Goal: Information Seeking & Learning: Find specific fact

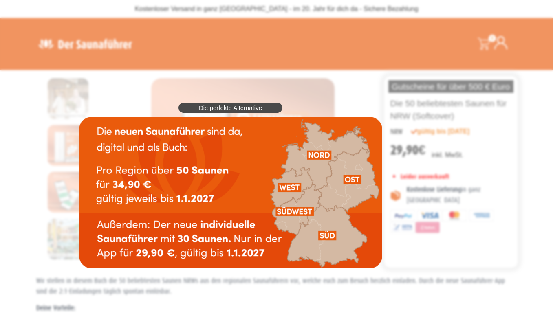
click at [291, 189] on img at bounding box center [230, 193] width 303 height 152
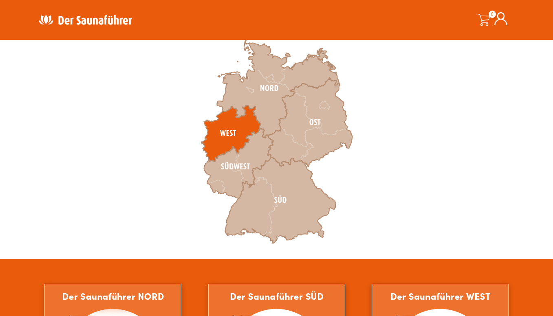
click at [229, 139] on icon at bounding box center [231, 133] width 60 height 56
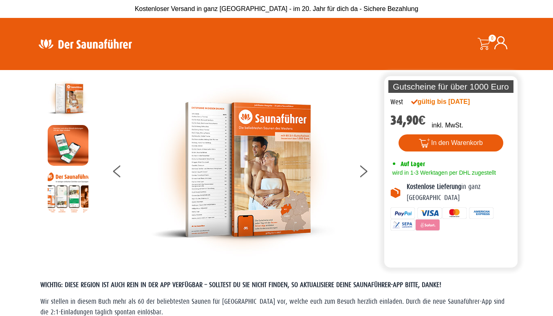
drag, startPoint x: 457, startPoint y: 105, endPoint x: 489, endPoint y: 105, distance: 32.2
click at [489, 105] on div "West gültig bis [DATE] 34,90 € inkl. MwSt. 7737 vorrätig 7737 vorrätig Saunafüh…" at bounding box center [451, 167] width 134 height 140
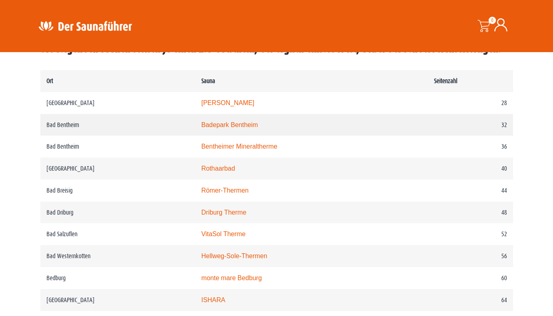
scroll to position [367, 0]
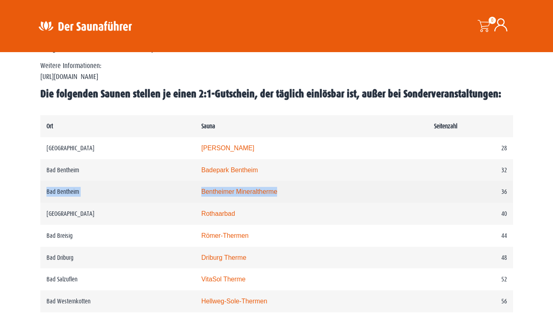
drag, startPoint x: 45, startPoint y: 191, endPoint x: 311, endPoint y: 196, distance: 265.4
click at [311, 196] on tr "Bad Bentheim Bentheimer Mineraltherme 36" at bounding box center [276, 192] width 473 height 22
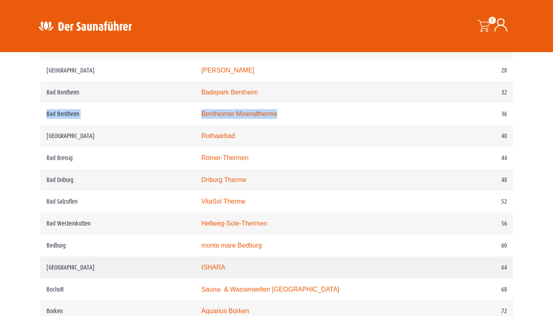
scroll to position [448, 0]
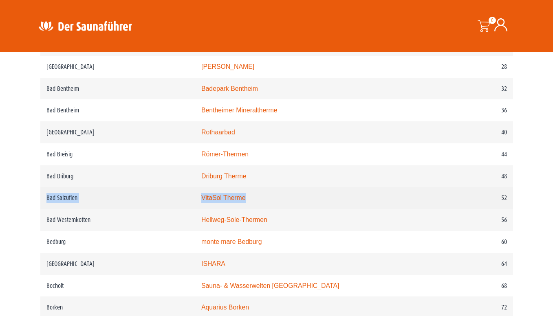
drag, startPoint x: 46, startPoint y: 201, endPoint x: 311, endPoint y: 196, distance: 265.0
click at [311, 196] on tr "Bad Salzuflen VitaSol Therme 52" at bounding box center [276, 198] width 473 height 22
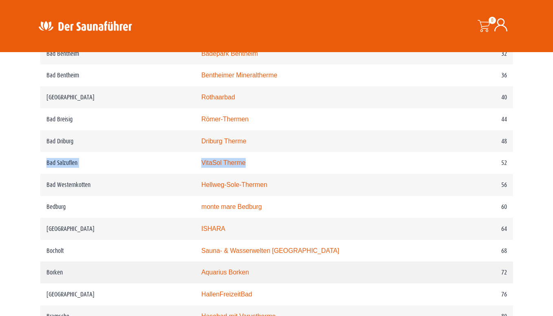
scroll to position [530, 0]
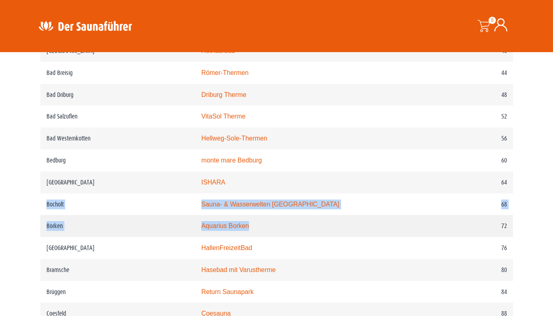
drag, startPoint x: 41, startPoint y: 208, endPoint x: 284, endPoint y: 236, distance: 244.6
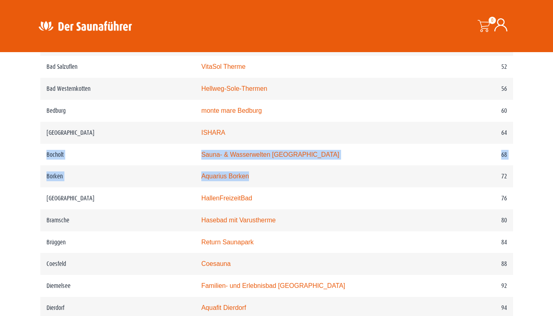
scroll to position [693, 0]
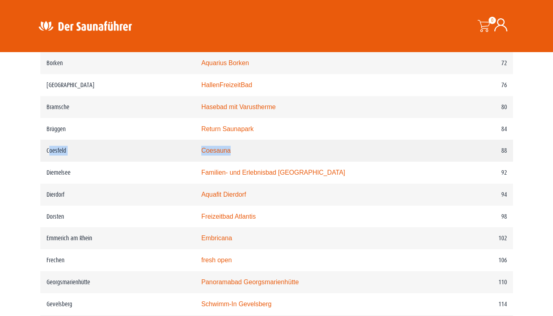
drag, startPoint x: 48, startPoint y: 155, endPoint x: 333, endPoint y: 150, distance: 285.0
click at [333, 150] on tr "Coesfeld Coesauna 88" at bounding box center [276, 151] width 473 height 22
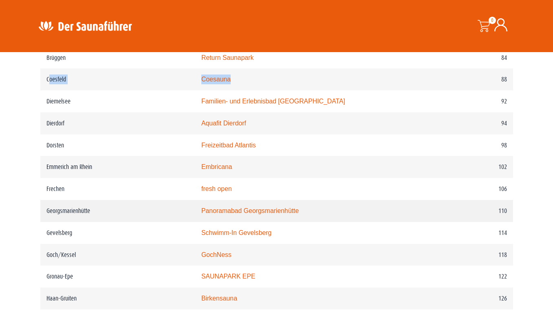
scroll to position [774, 0]
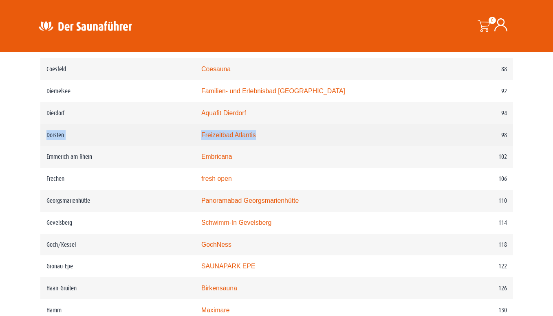
drag, startPoint x: 46, startPoint y: 143, endPoint x: 302, endPoint y: 139, distance: 256.0
click at [302, 139] on tr "Dorsten Freizeitbad Atlantis 98" at bounding box center [276, 135] width 473 height 22
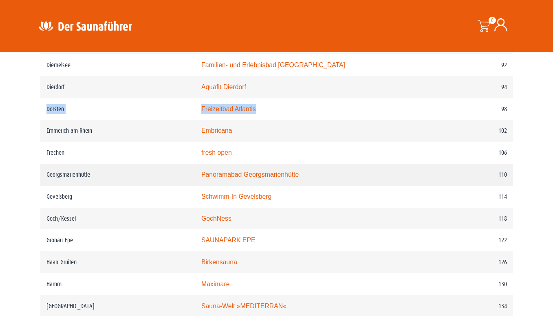
scroll to position [815, 0]
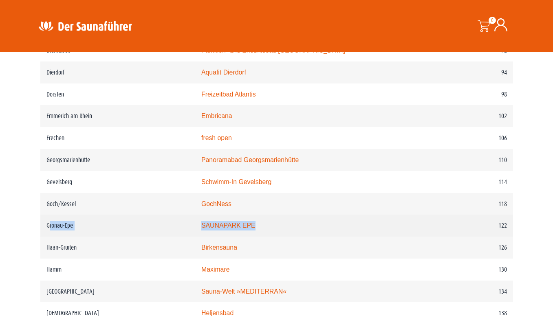
drag, startPoint x: 49, startPoint y: 234, endPoint x: 321, endPoint y: 229, distance: 272.3
click at [321, 229] on tr "Gronau-Epe SAUNAPARK EPE 122" at bounding box center [276, 226] width 473 height 22
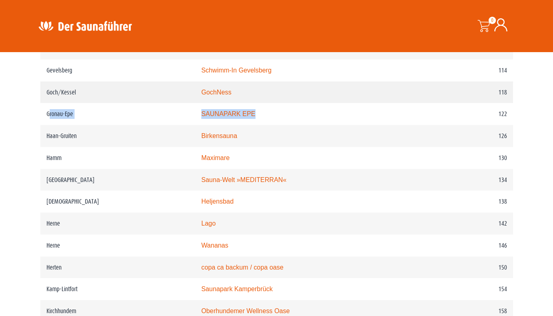
scroll to position [938, 0]
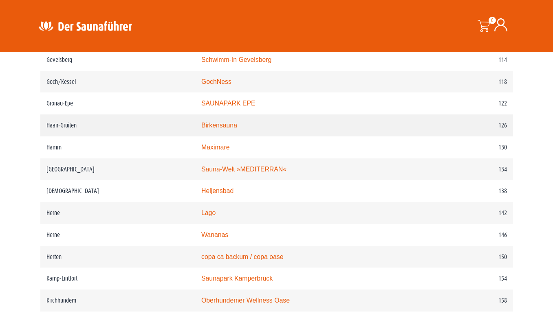
click at [54, 136] on td "Haan-Gruiten" at bounding box center [117, 126] width 155 height 22
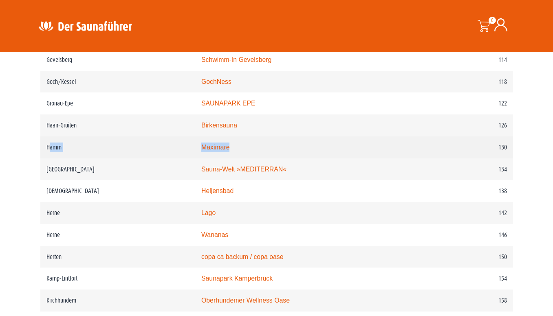
drag, startPoint x: 51, startPoint y: 159, endPoint x: 395, endPoint y: 162, distance: 344.0
click at [395, 159] on tr "Hamm Maximare 130" at bounding box center [276, 148] width 473 height 22
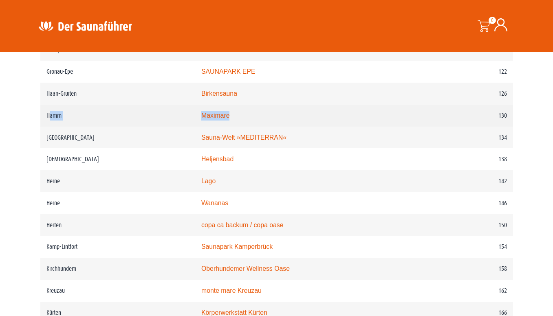
scroll to position [1019, 0]
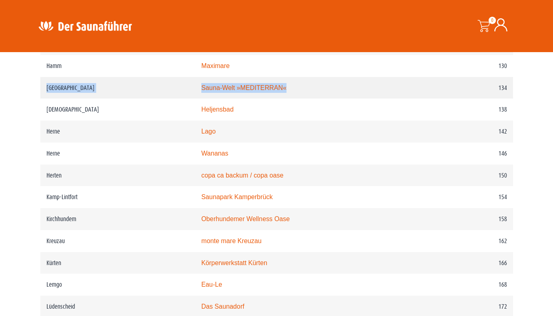
drag, startPoint x: 101, startPoint y: 98, endPoint x: 359, endPoint y: 106, distance: 257.7
click at [359, 99] on tr "Hasbergen Sauna-Welt »MEDITERRAN« 134" at bounding box center [276, 88] width 473 height 22
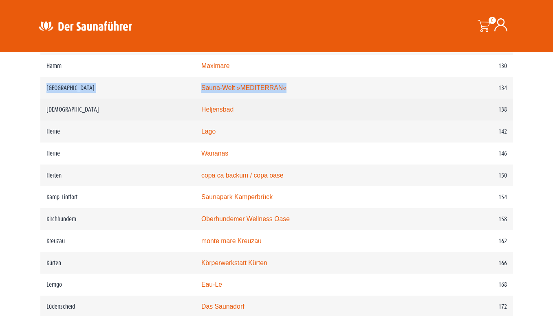
drag, startPoint x: 343, startPoint y: 110, endPoint x: 275, endPoint y: 120, distance: 69.2
click at [344, 99] on td "Sauna-Welt »MEDITERRAN«" at bounding box center [311, 88] width 233 height 22
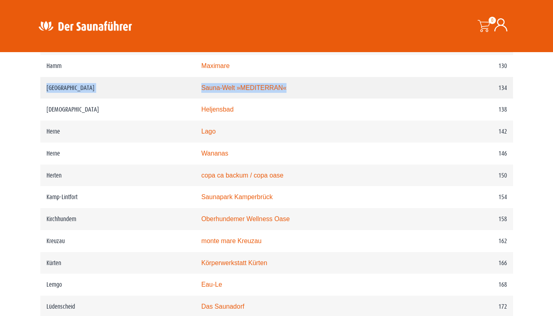
click at [60, 96] on td "[GEOGRAPHIC_DATA]" at bounding box center [117, 88] width 155 height 22
click at [60, 97] on td "[GEOGRAPHIC_DATA]" at bounding box center [117, 88] width 155 height 22
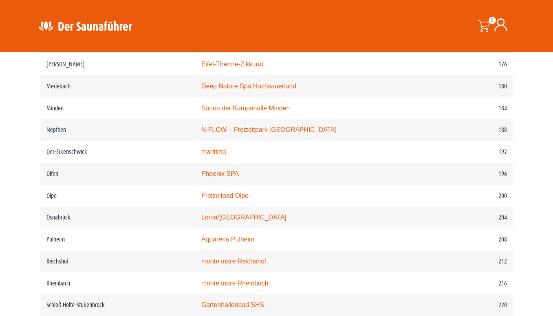
scroll to position [1304, 0]
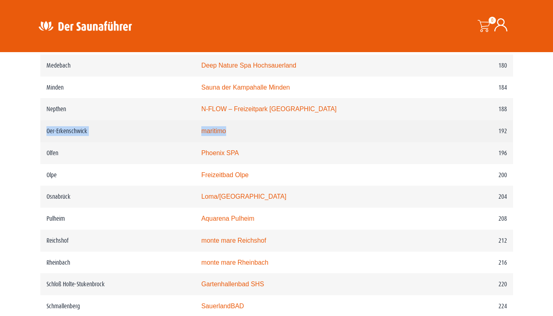
drag, startPoint x: 45, startPoint y: 147, endPoint x: 296, endPoint y: 143, distance: 251.5
click at [289, 142] on tr "Oer-Erkenschwick maritimo 192" at bounding box center [276, 131] width 473 height 22
click at [296, 142] on td "maritimo" at bounding box center [311, 131] width 233 height 22
click at [216, 142] on td "maritimo" at bounding box center [311, 131] width 233 height 22
drag, startPoint x: 257, startPoint y: 154, endPoint x: 240, endPoint y: 153, distance: 17.5
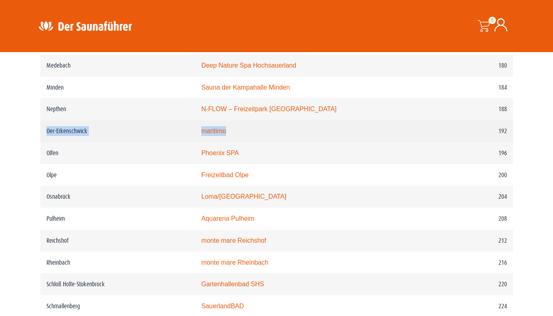
click at [257, 142] on td "maritimo" at bounding box center [311, 131] width 233 height 22
click at [96, 142] on td "Oer-Erkenschwick" at bounding box center [117, 131] width 155 height 22
click at [51, 142] on td "Oer-Erkenschwick" at bounding box center [117, 131] width 155 height 22
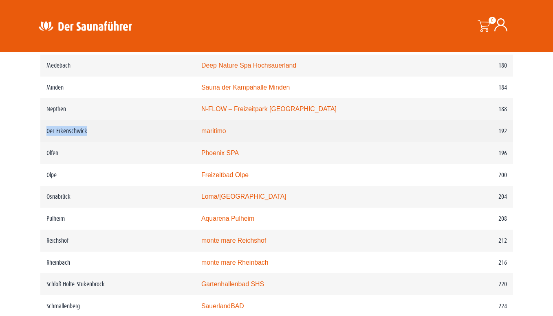
click at [51, 142] on td "Oer-Erkenschwick" at bounding box center [117, 131] width 155 height 22
click at [195, 142] on td "Oer-Erkenschwick" at bounding box center [117, 131] width 155 height 22
click at [56, 142] on td "Oer-Erkenschwick" at bounding box center [117, 131] width 155 height 22
click at [57, 142] on td "Oer-Erkenschwick" at bounding box center [117, 131] width 155 height 22
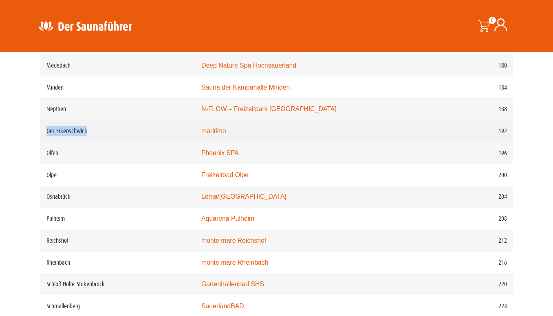
scroll to position [1345, 0]
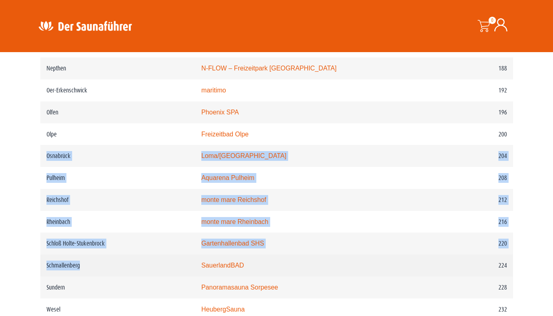
drag, startPoint x: 44, startPoint y: 174, endPoint x: 121, endPoint y: 290, distance: 140.0
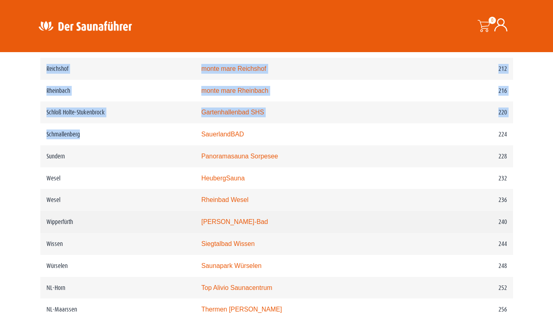
scroll to position [1508, 0]
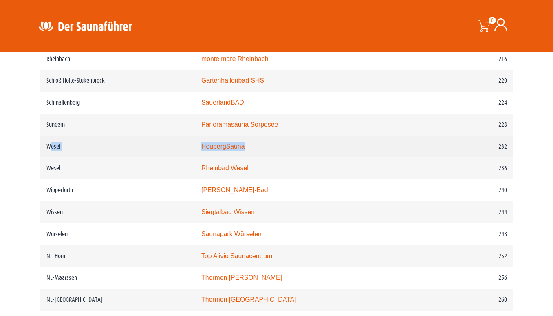
drag, startPoint x: 49, startPoint y: 168, endPoint x: 303, endPoint y: 176, distance: 253.7
click at [303, 158] on tr "Wesel HeubergSauna 232" at bounding box center [276, 147] width 473 height 22
click at [305, 158] on td "HeubergSauna" at bounding box center [311, 147] width 233 height 22
click at [306, 158] on td "HeubergSauna" at bounding box center [311, 147] width 233 height 22
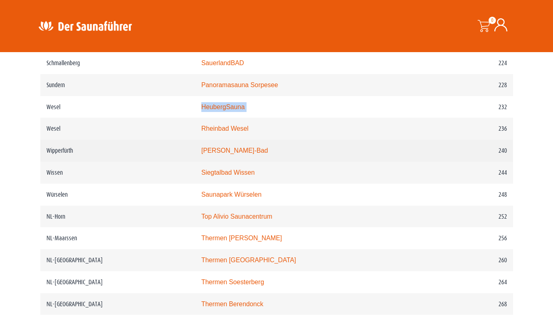
scroll to position [1549, 0]
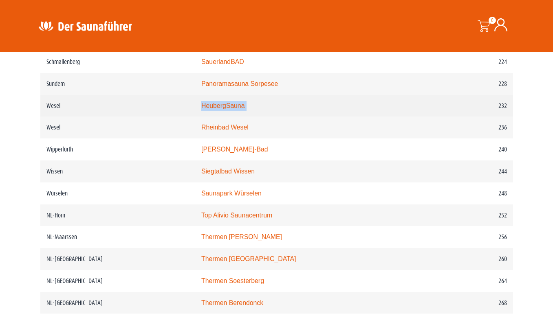
copy link "HeubergSauna"
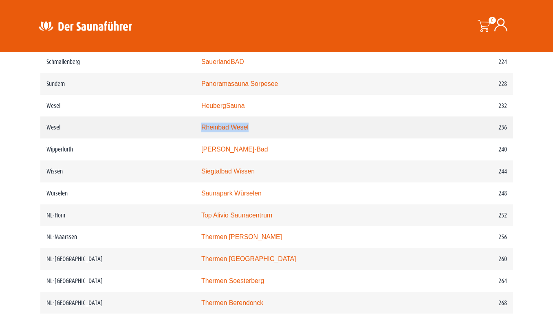
drag, startPoint x: 281, startPoint y: 150, endPoint x: 212, endPoint y: 152, distance: 69.3
click at [212, 139] on td "Rheinbad Wesel" at bounding box center [311, 128] width 233 height 22
copy link "Rheinbad Wesel"
